Goal: Task Accomplishment & Management: Manage account settings

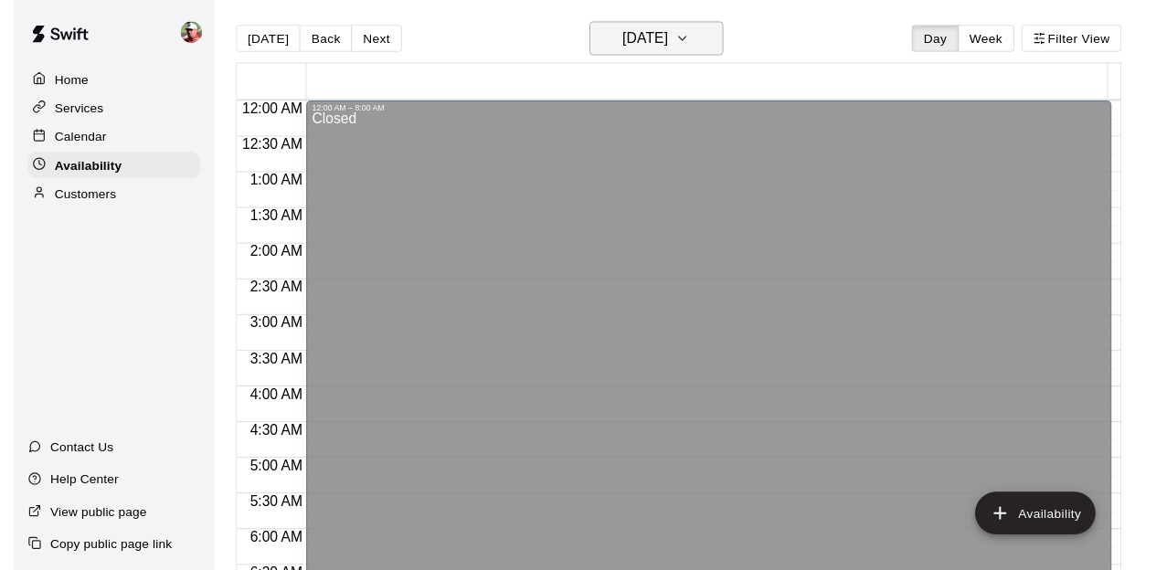
scroll to position [604, 0]
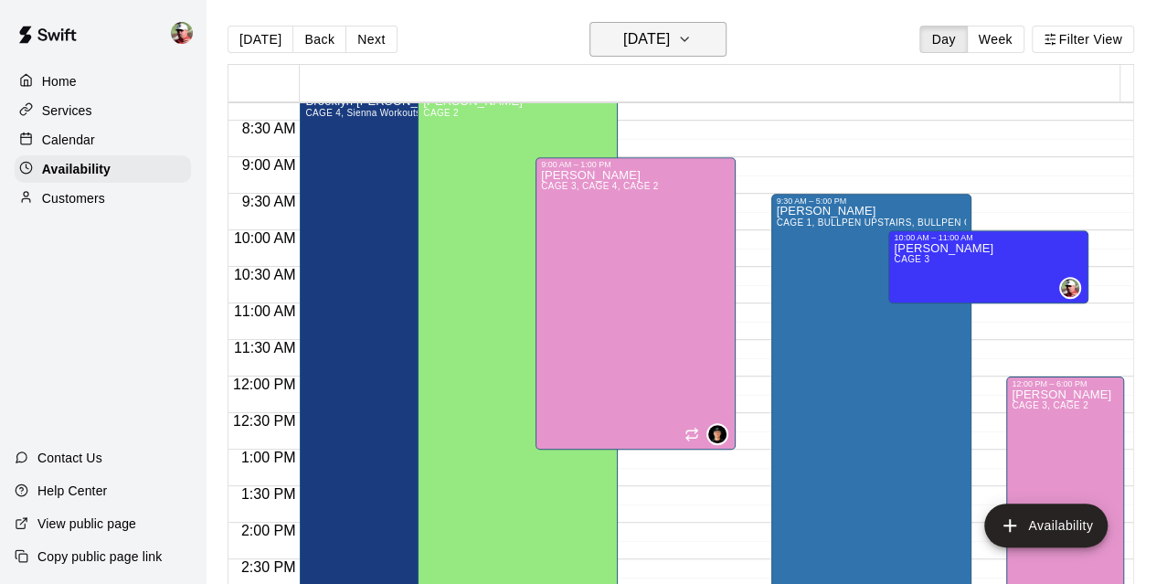
click at [692, 36] on icon "button" at bounding box center [684, 39] width 15 height 22
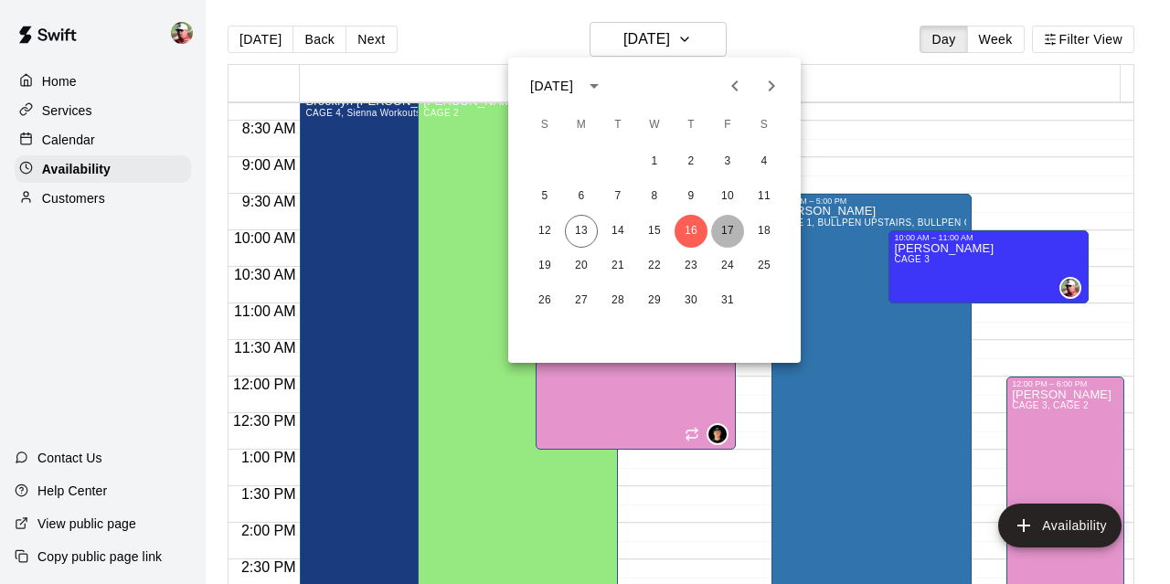
click at [727, 237] on button "17" at bounding box center [727, 231] width 33 height 33
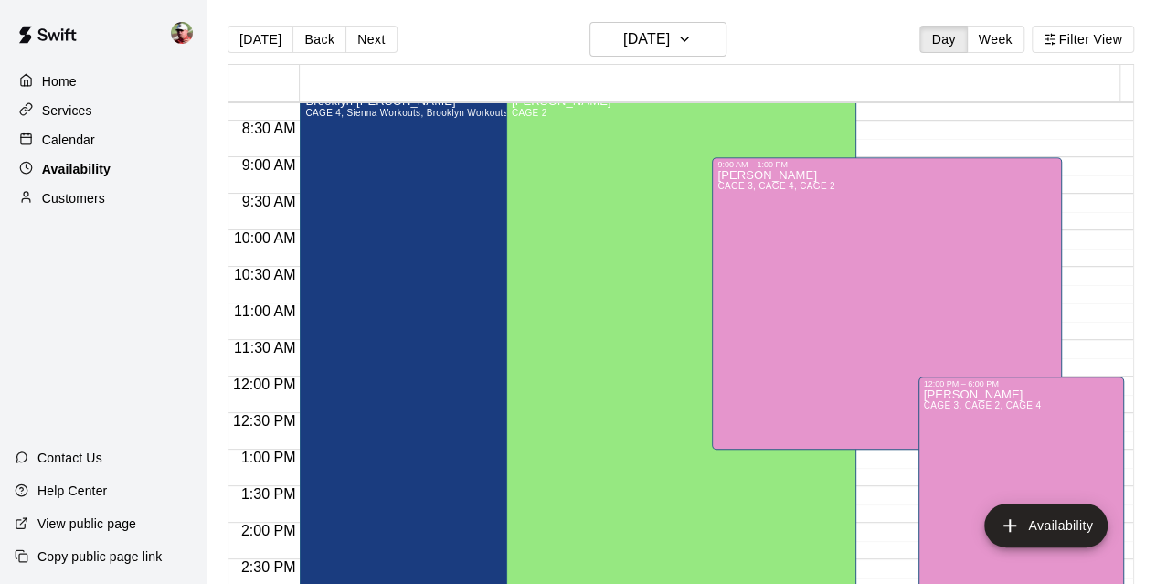
click at [96, 174] on p "Availability" at bounding box center [76, 169] width 69 height 18
click at [79, 141] on p "Calendar" at bounding box center [68, 140] width 53 height 18
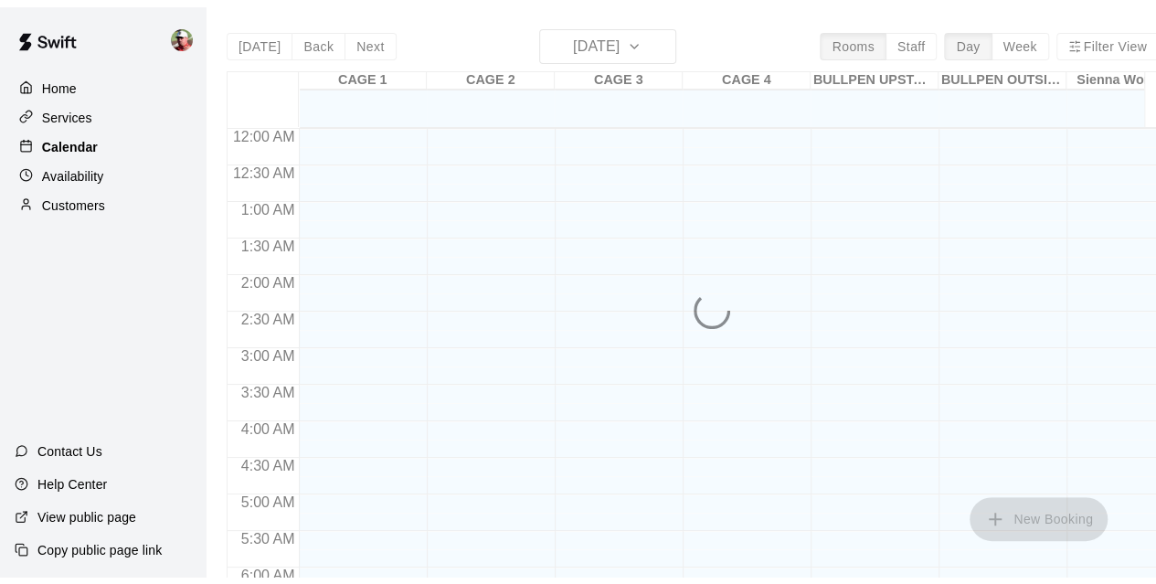
scroll to position [1122, 0]
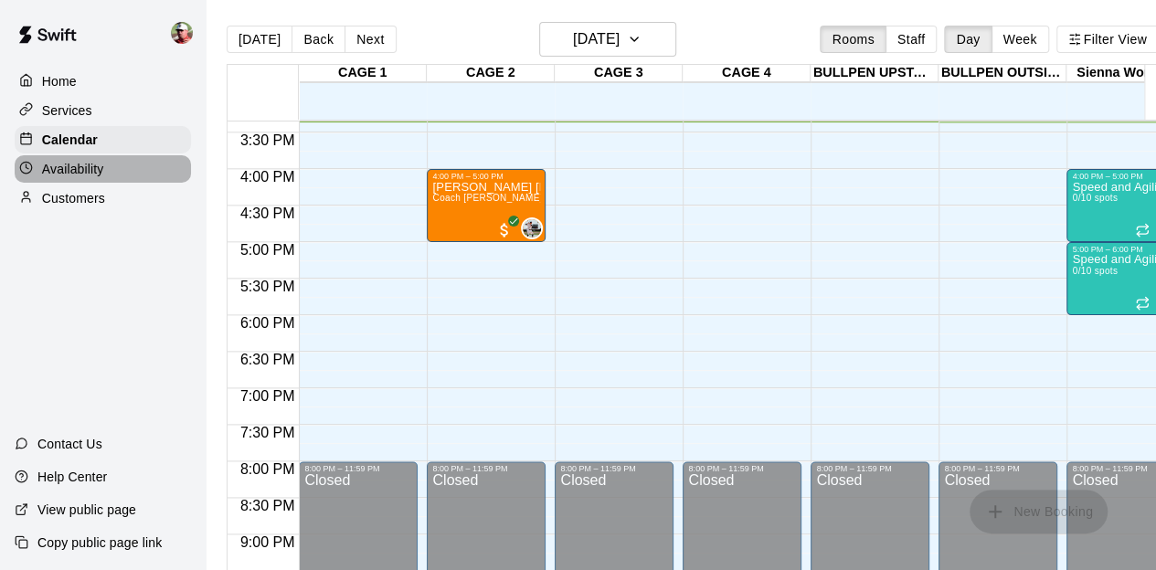
click at [80, 175] on p "Availability" at bounding box center [73, 169] width 62 height 18
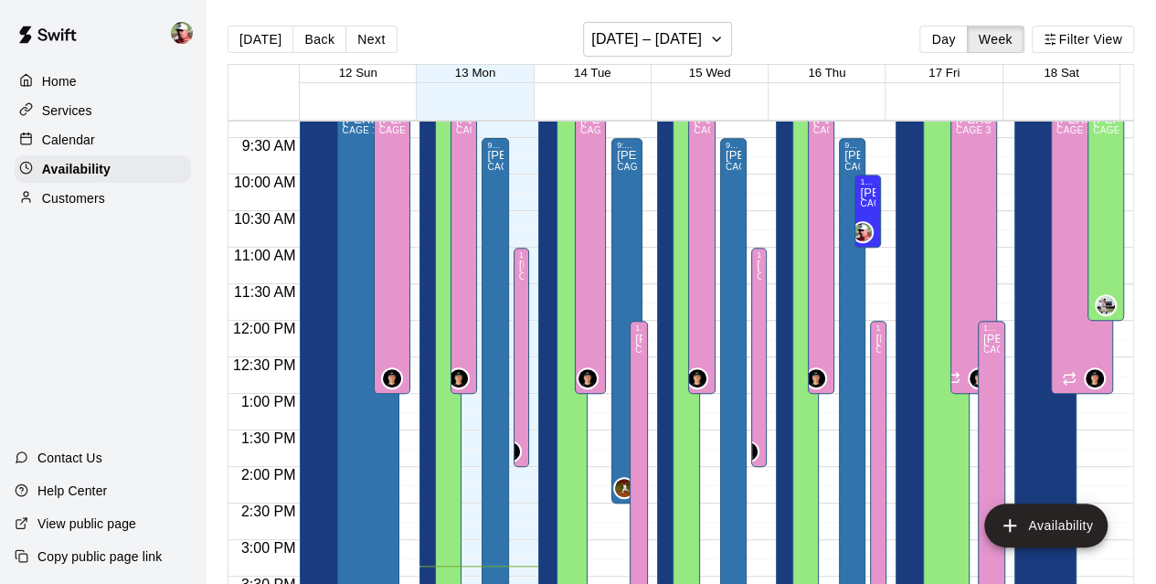
scroll to position [632, 0]
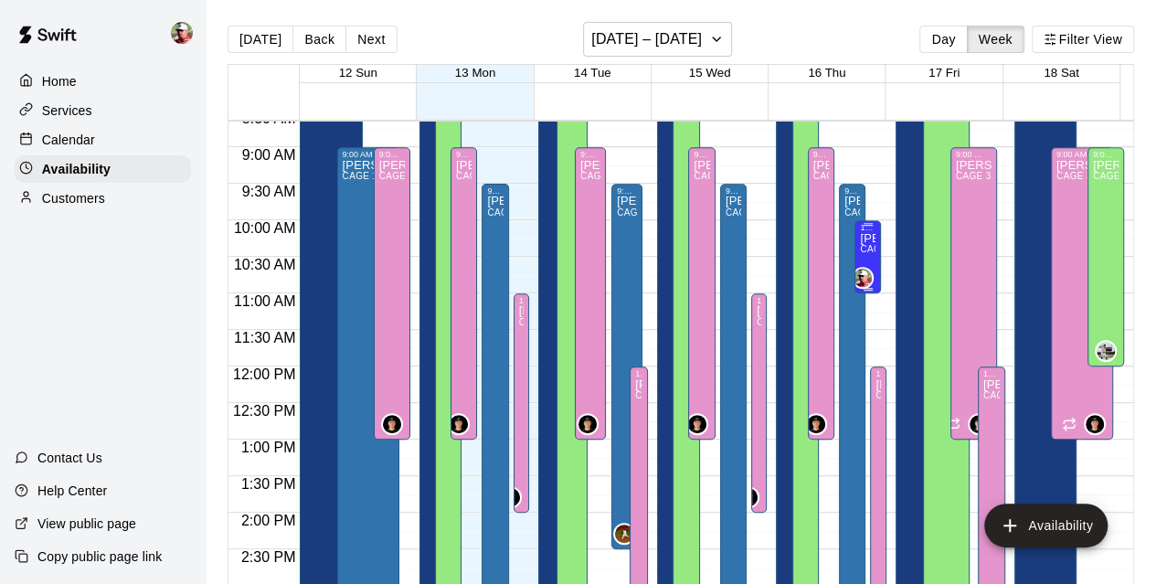
click at [860, 246] on span "CAGE 3" at bounding box center [878, 249] width 36 height 10
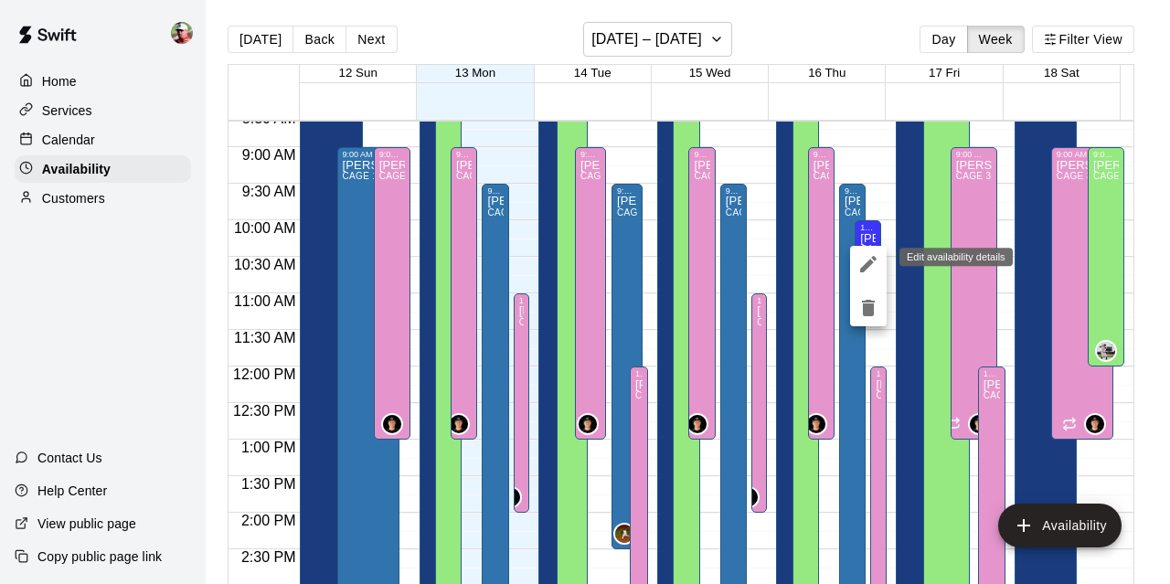
click at [864, 263] on icon "edit" at bounding box center [868, 264] width 22 height 22
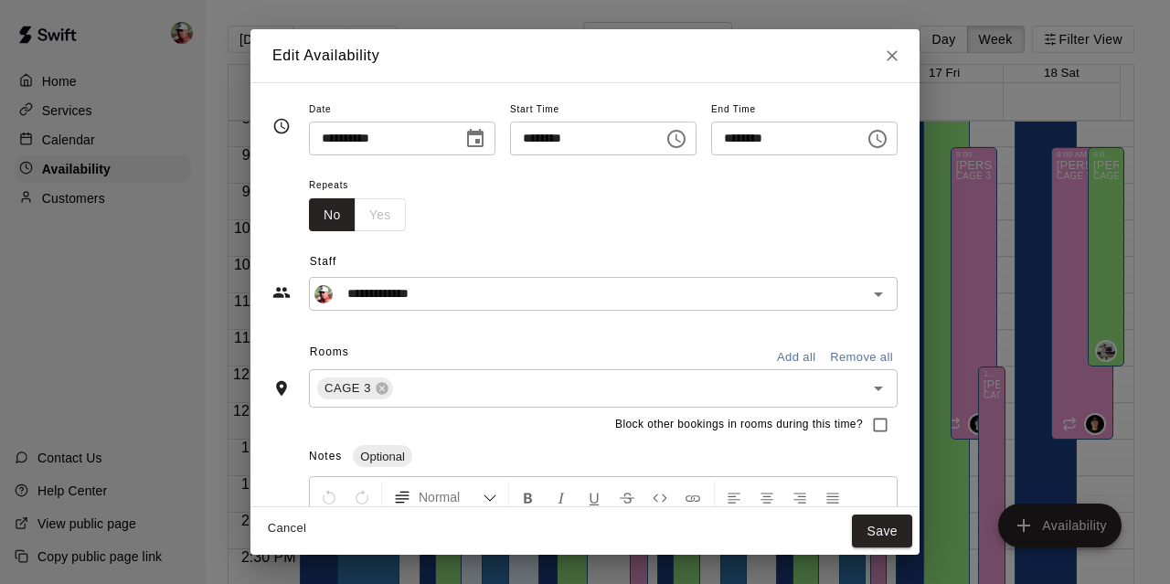
click at [467, 136] on icon "Choose date, selected date is Oct 16, 2025" at bounding box center [475, 138] width 16 height 18
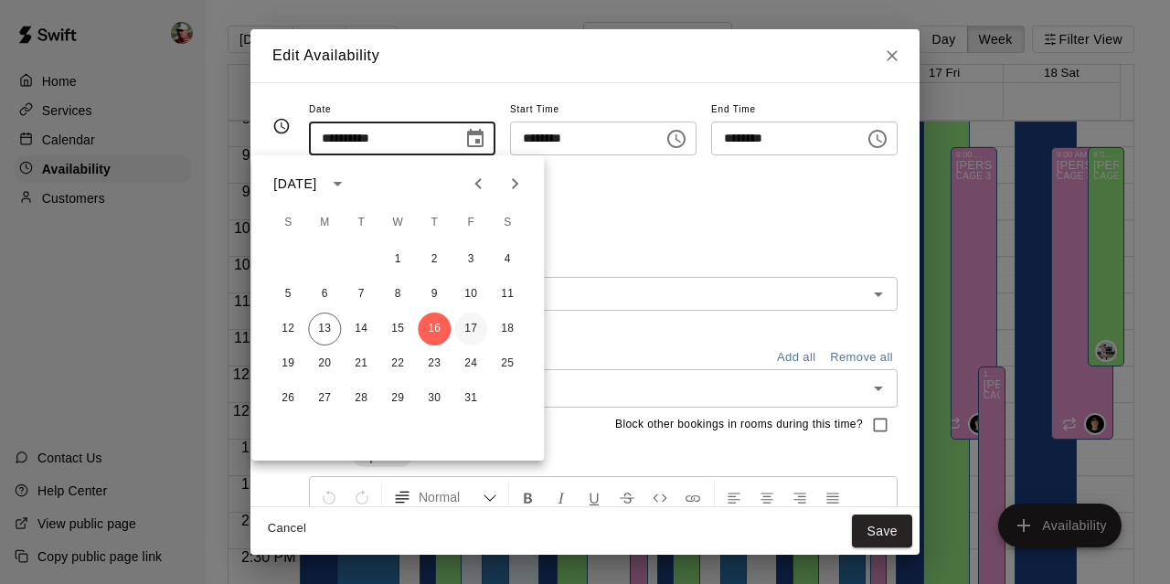
click at [475, 327] on button "17" at bounding box center [470, 329] width 33 height 33
type input "**********"
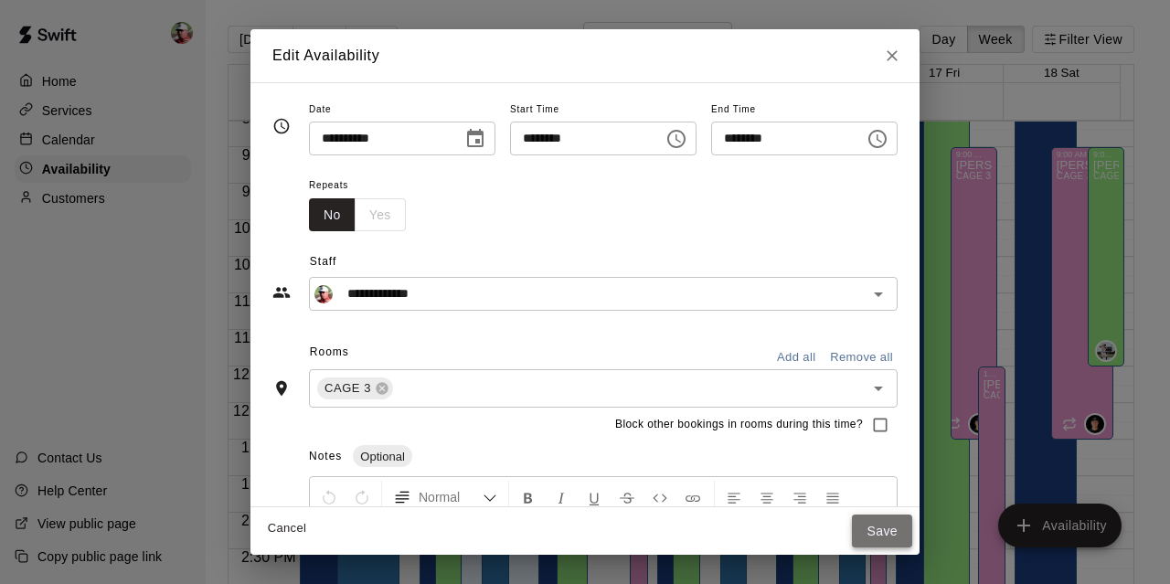
click at [912, 527] on button "Save" at bounding box center [882, 531] width 60 height 34
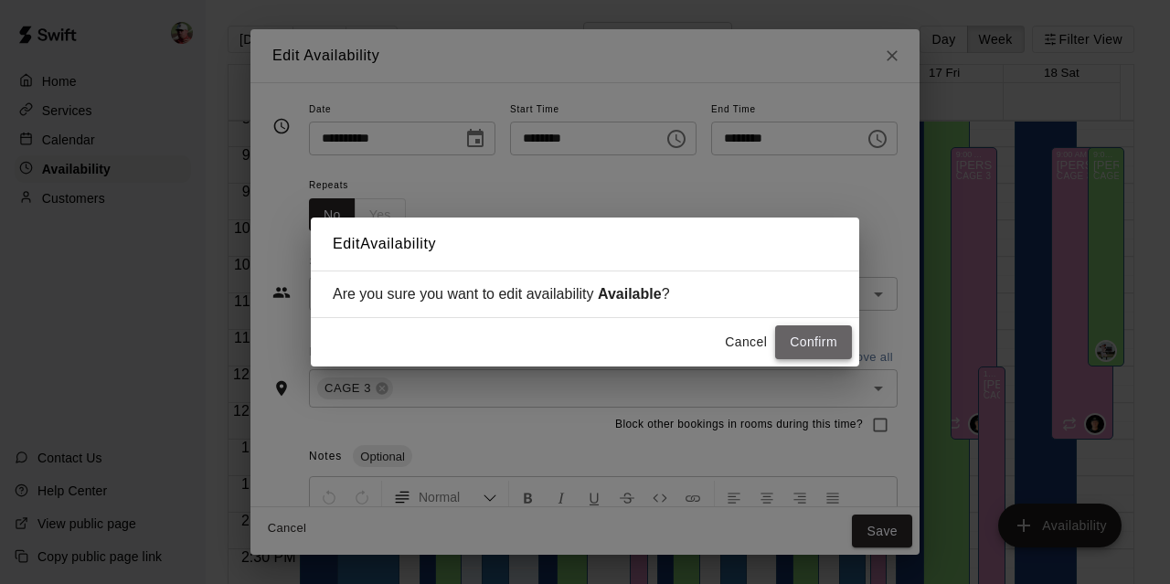
click at [826, 346] on button "Confirm" at bounding box center [813, 342] width 77 height 34
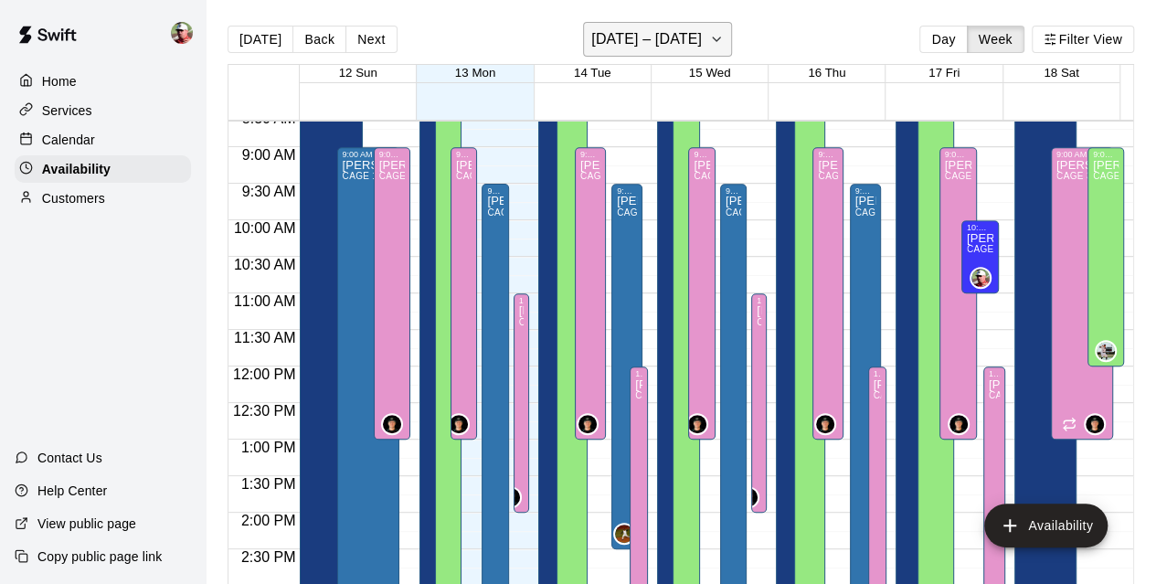
click at [709, 48] on icon "button" at bounding box center [716, 39] width 15 height 22
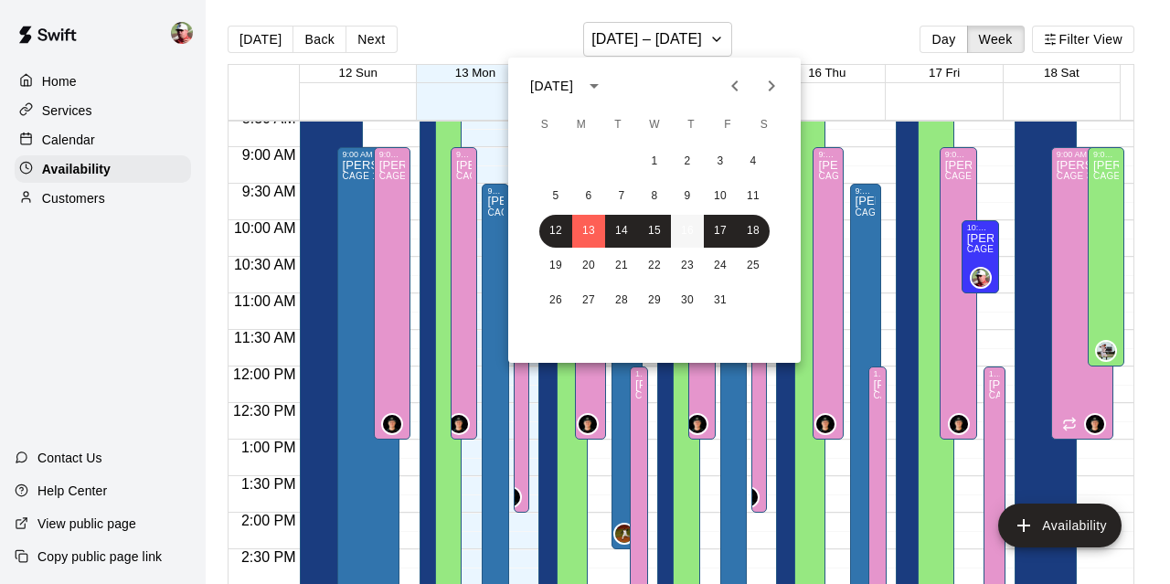
click at [688, 227] on button "16" at bounding box center [687, 231] width 33 height 33
